Goal: Information Seeking & Learning: Learn about a topic

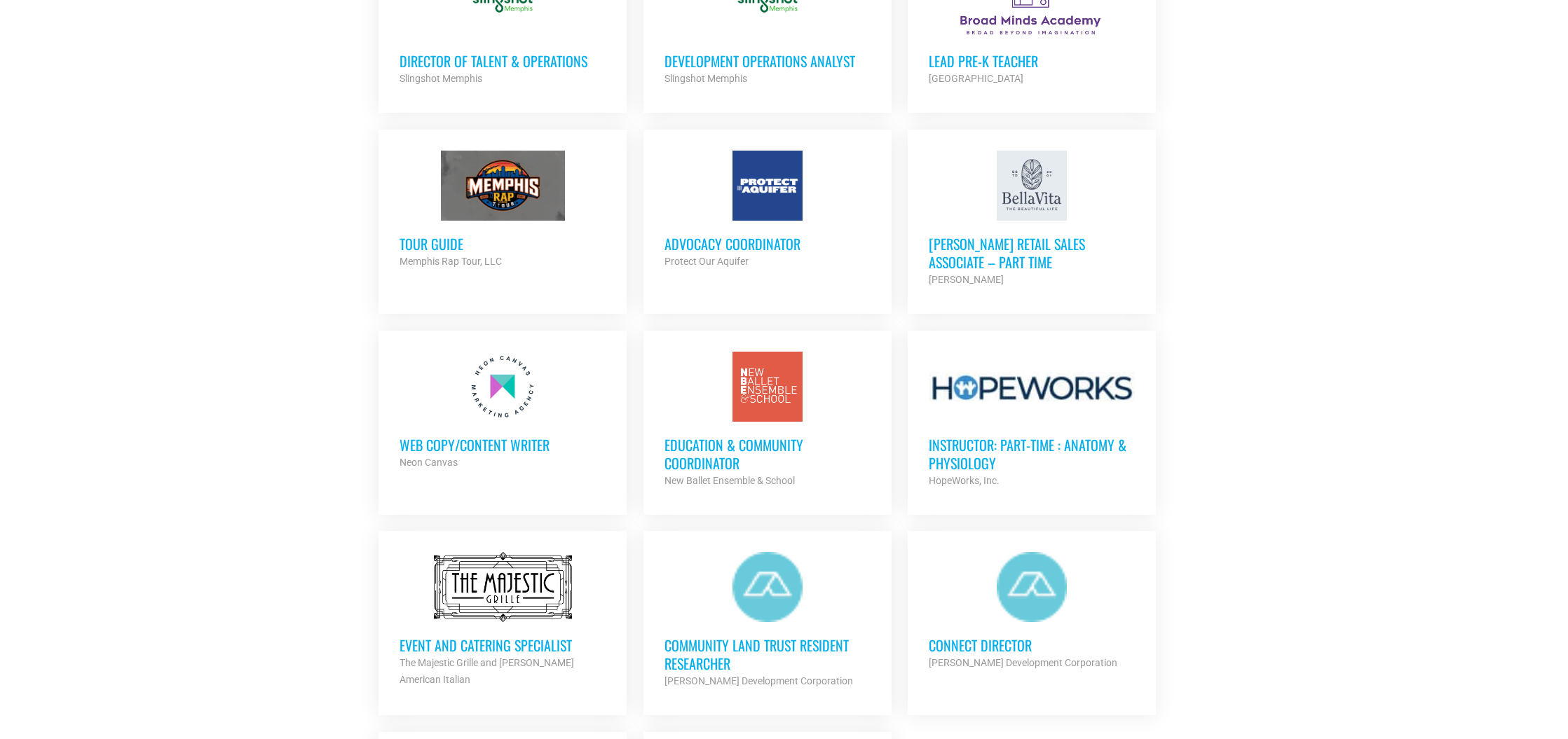
scroll to position [1174, 0]
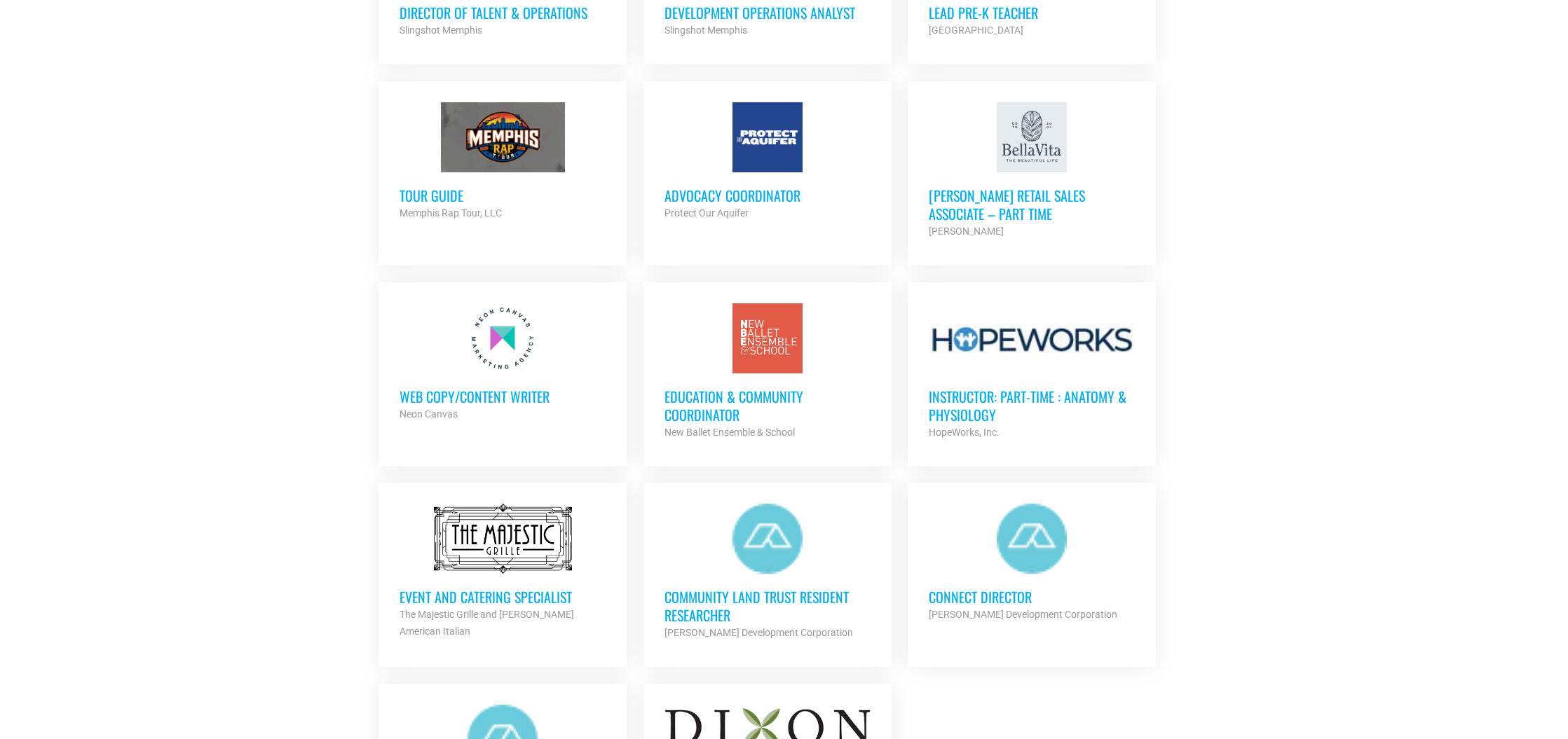
click at [1264, 187] on section "Looking to make career moves in Memphis? From tech to teaching, medical and mor…" at bounding box center [784, 21] width 1568 height 1776
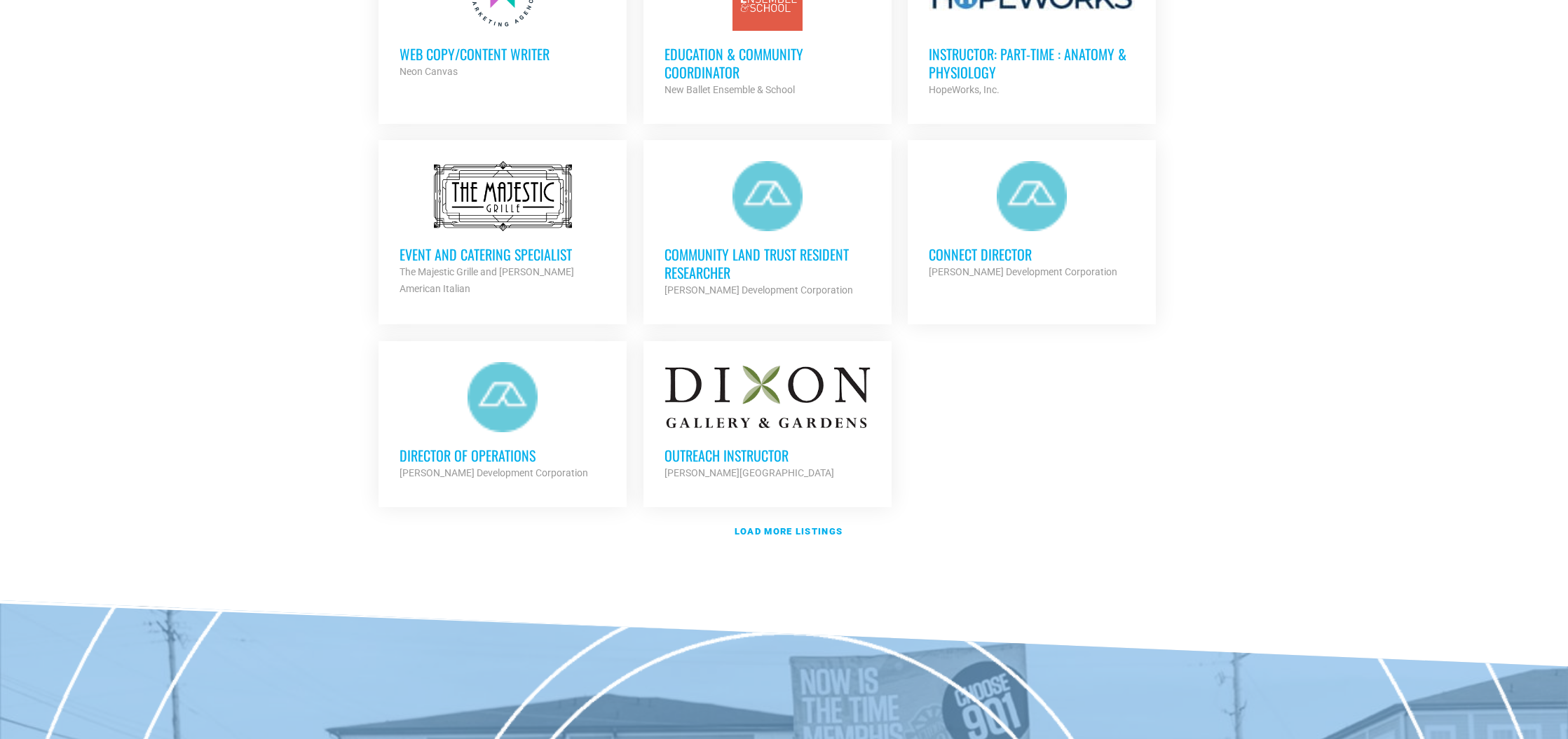
scroll to position [1533, 0]
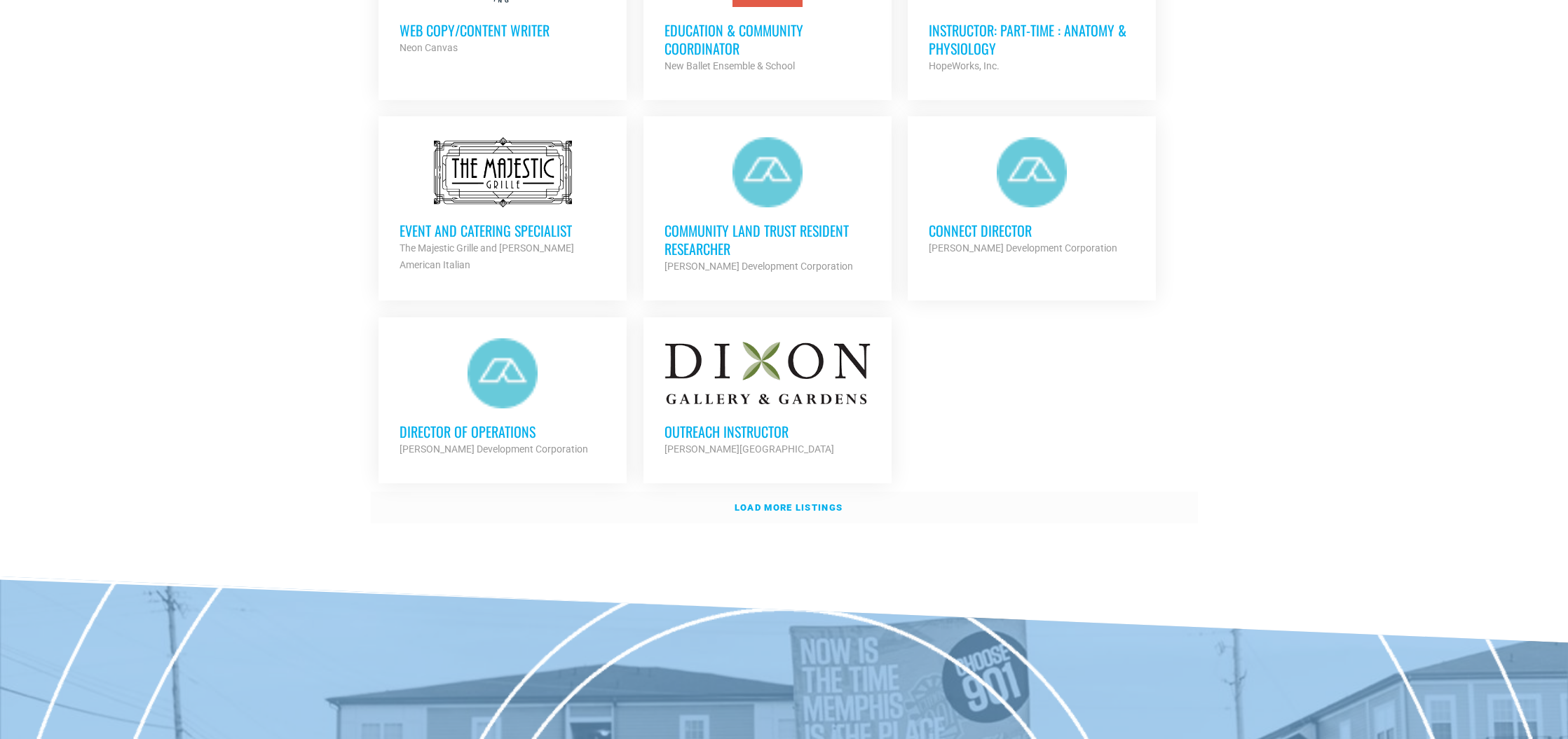
click at [784, 511] on link "Load more listings" at bounding box center [784, 508] width 827 height 32
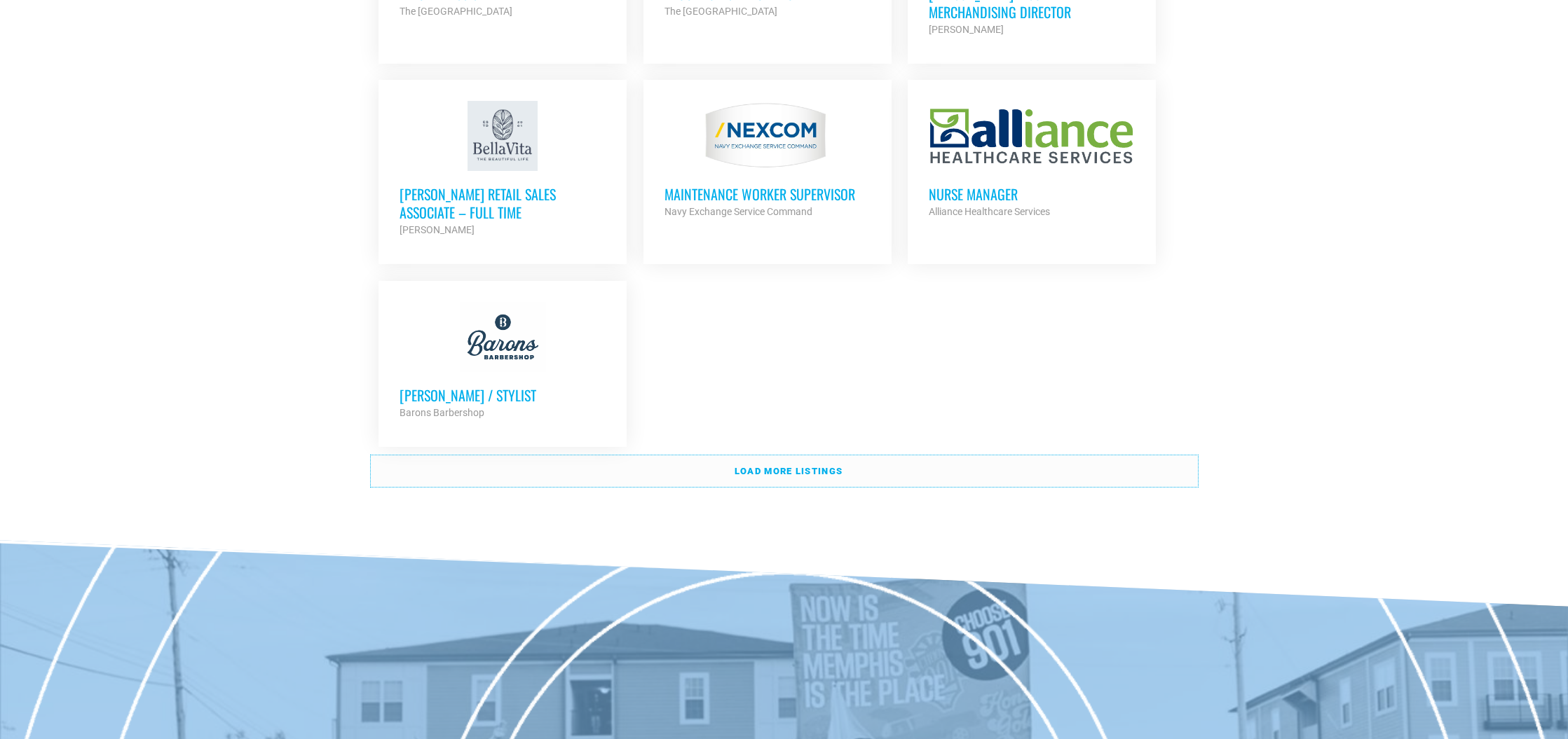
scroll to position [3003, 0]
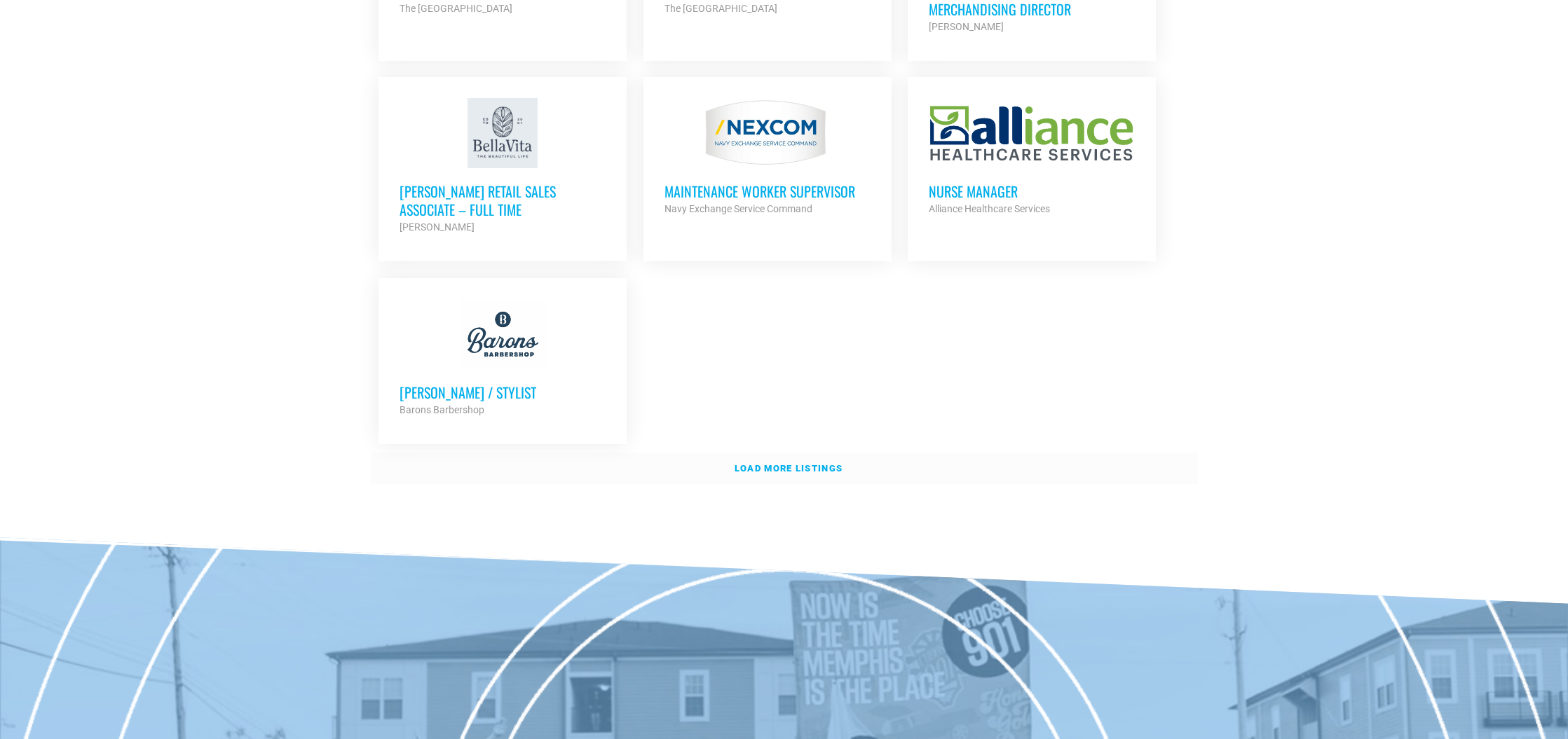
click at [844, 467] on link "Load more listings" at bounding box center [784, 469] width 827 height 32
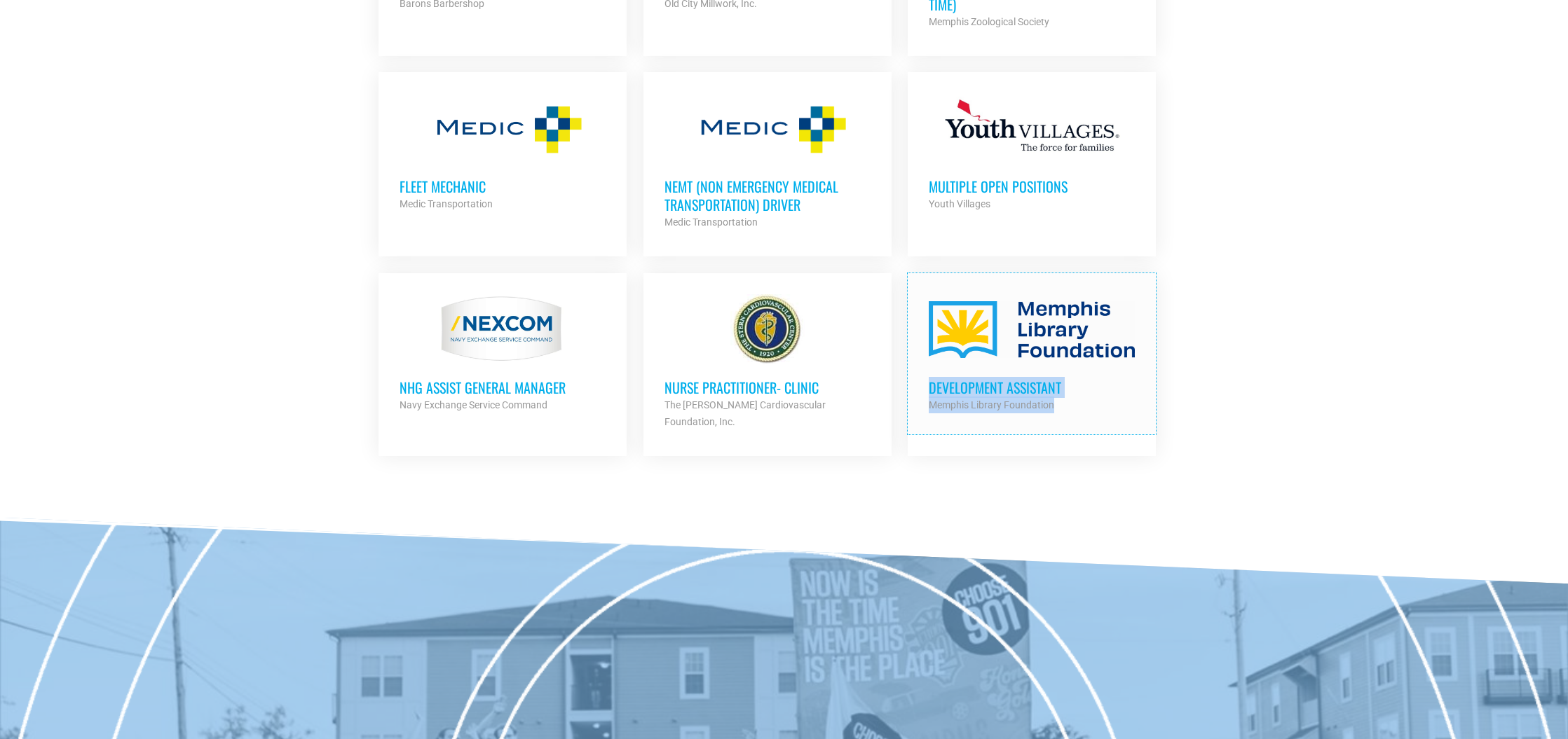
scroll to position [3376, 0]
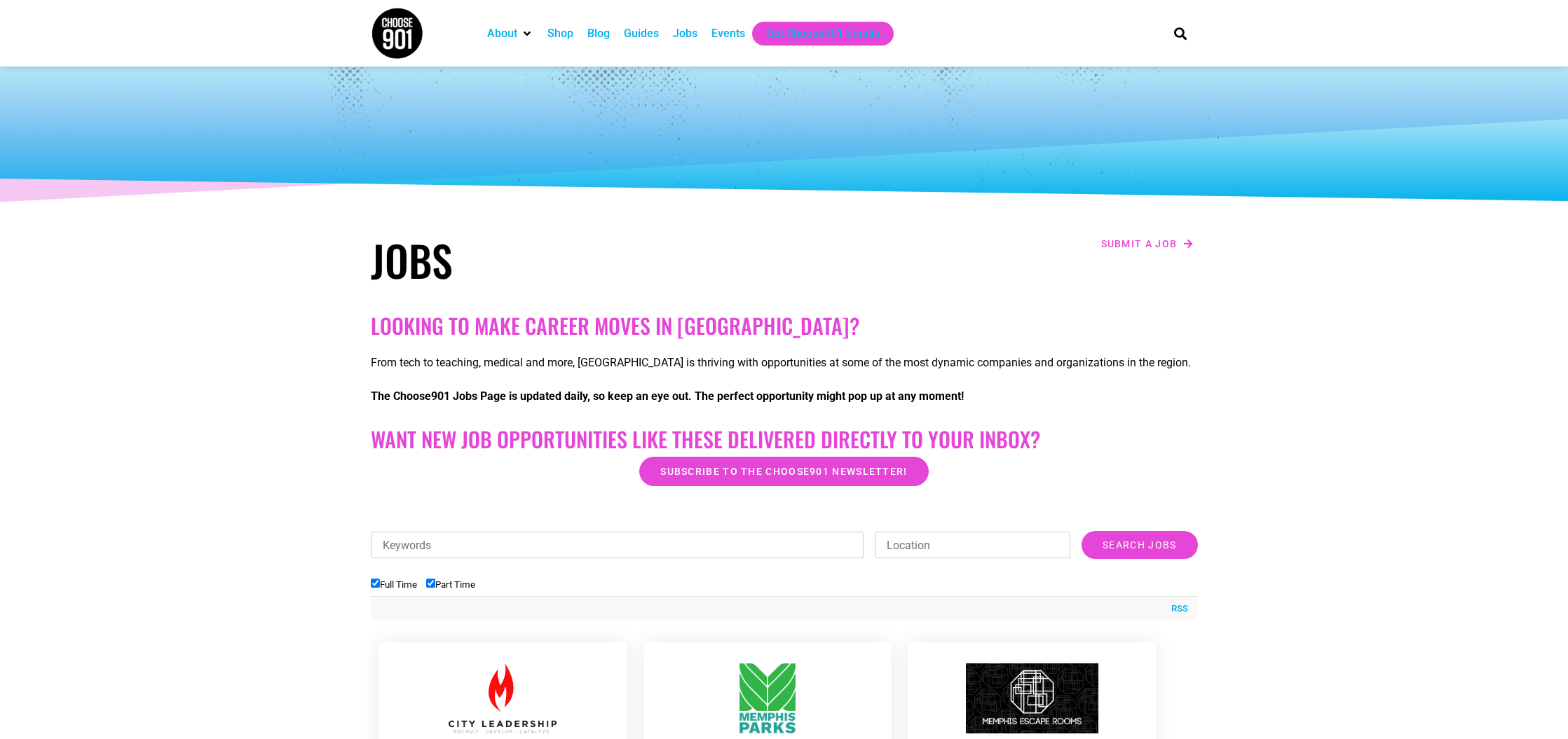
scroll to position [1, 0]
click at [693, 37] on div "Jobs" at bounding box center [685, 33] width 25 height 17
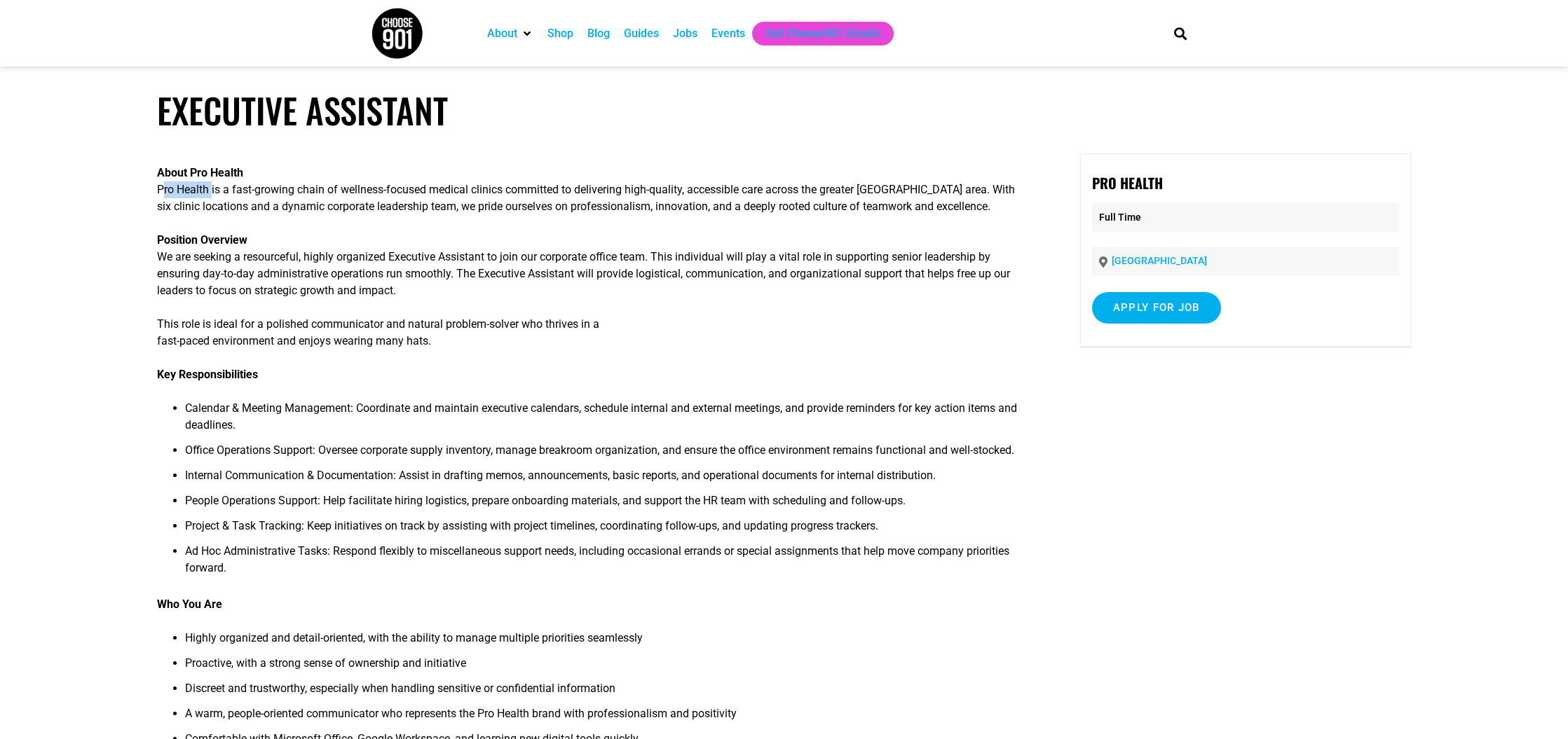
drag, startPoint x: 157, startPoint y: 184, endPoint x: 209, endPoint y: 183, distance: 52.0
click at [209, 183] on p "About Pro Health Pro Health is a fast-growing chain of wellness-focused medical…" at bounding box center [587, 189] width 860 height 50
copy p "Pro Health"
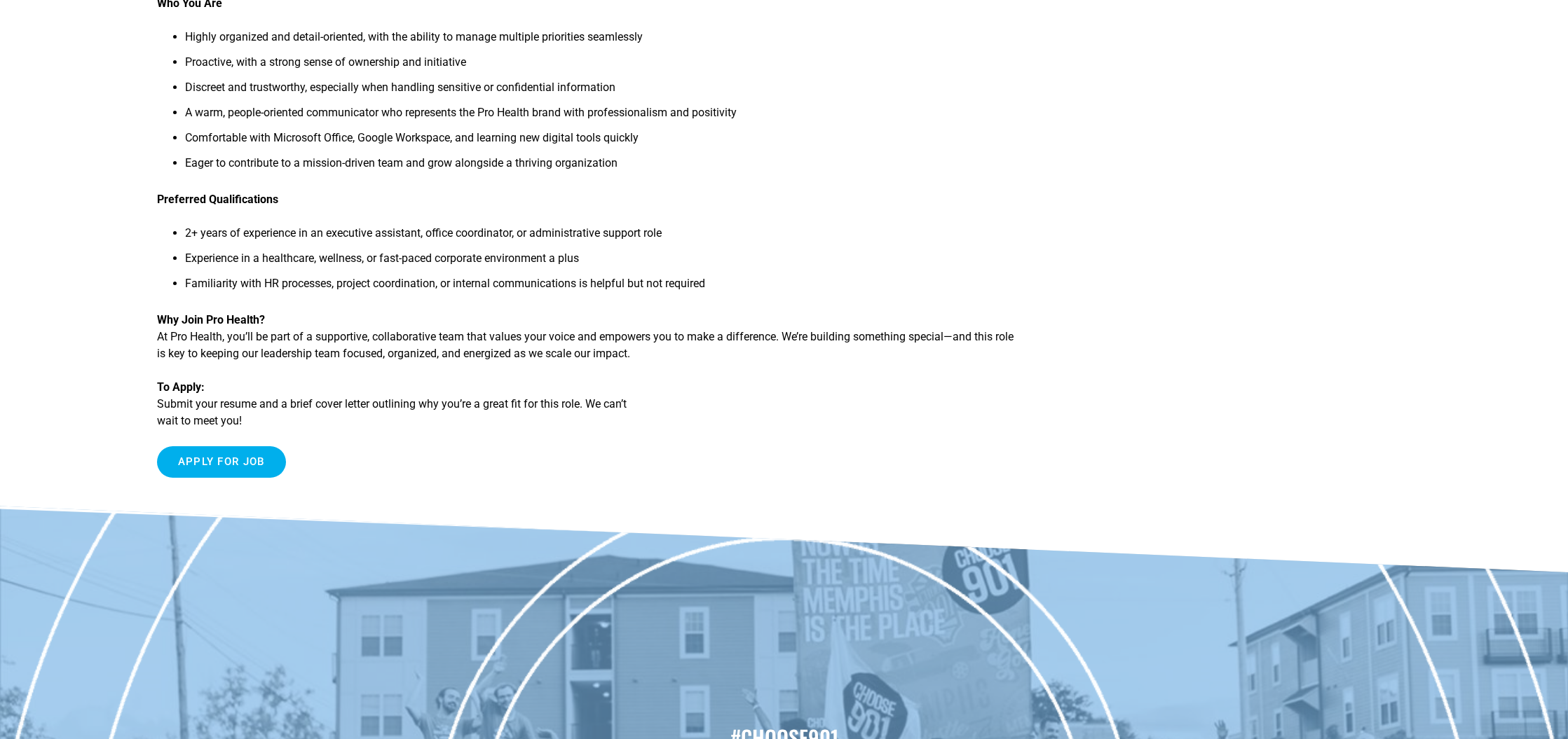
scroll to position [826, 0]
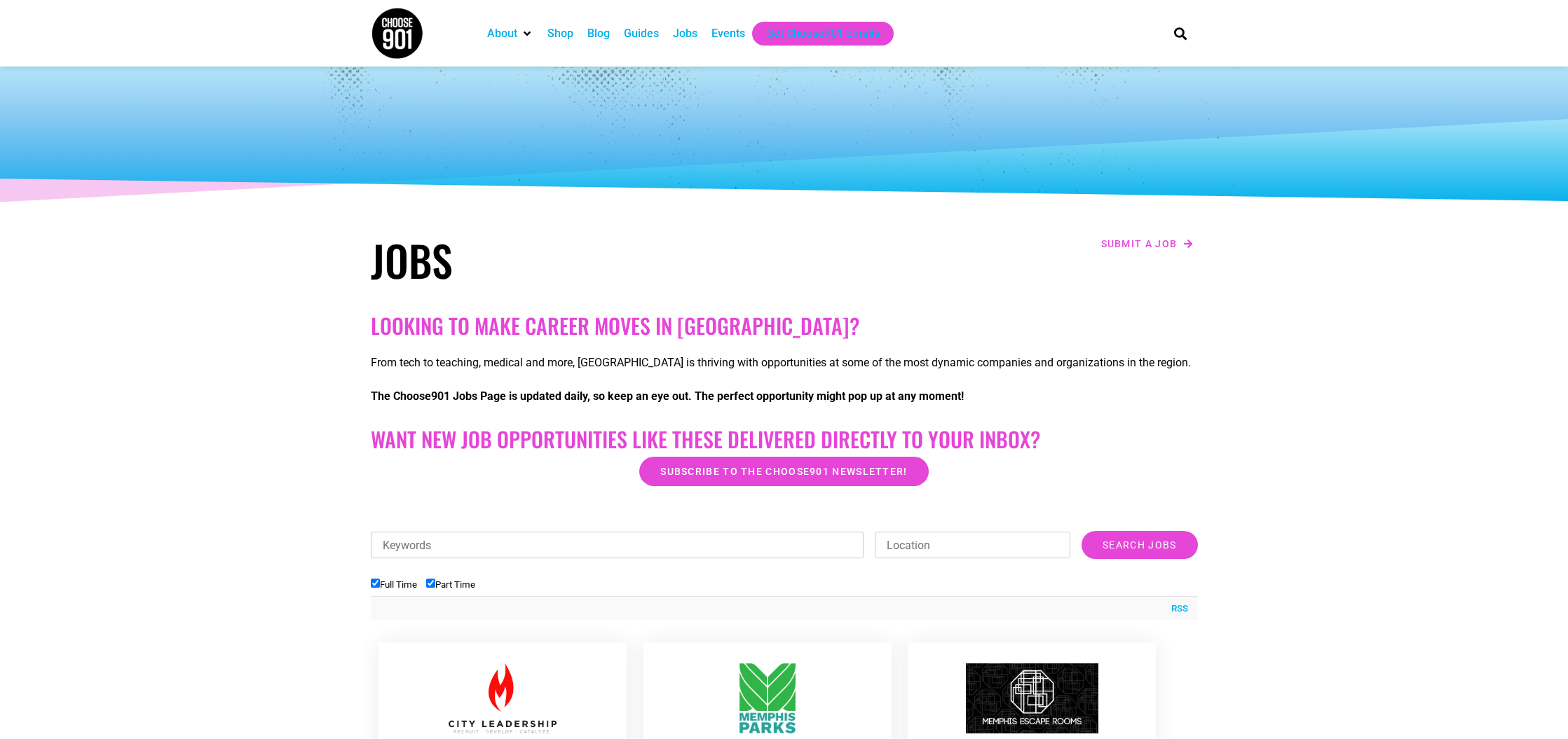
click at [520, 30] on div "About" at bounding box center [509, 33] width 60 height 24
click at [529, 33] on icon "About" at bounding box center [526, 34] width 7 height 11
